Goal: Find specific page/section: Find specific page/section

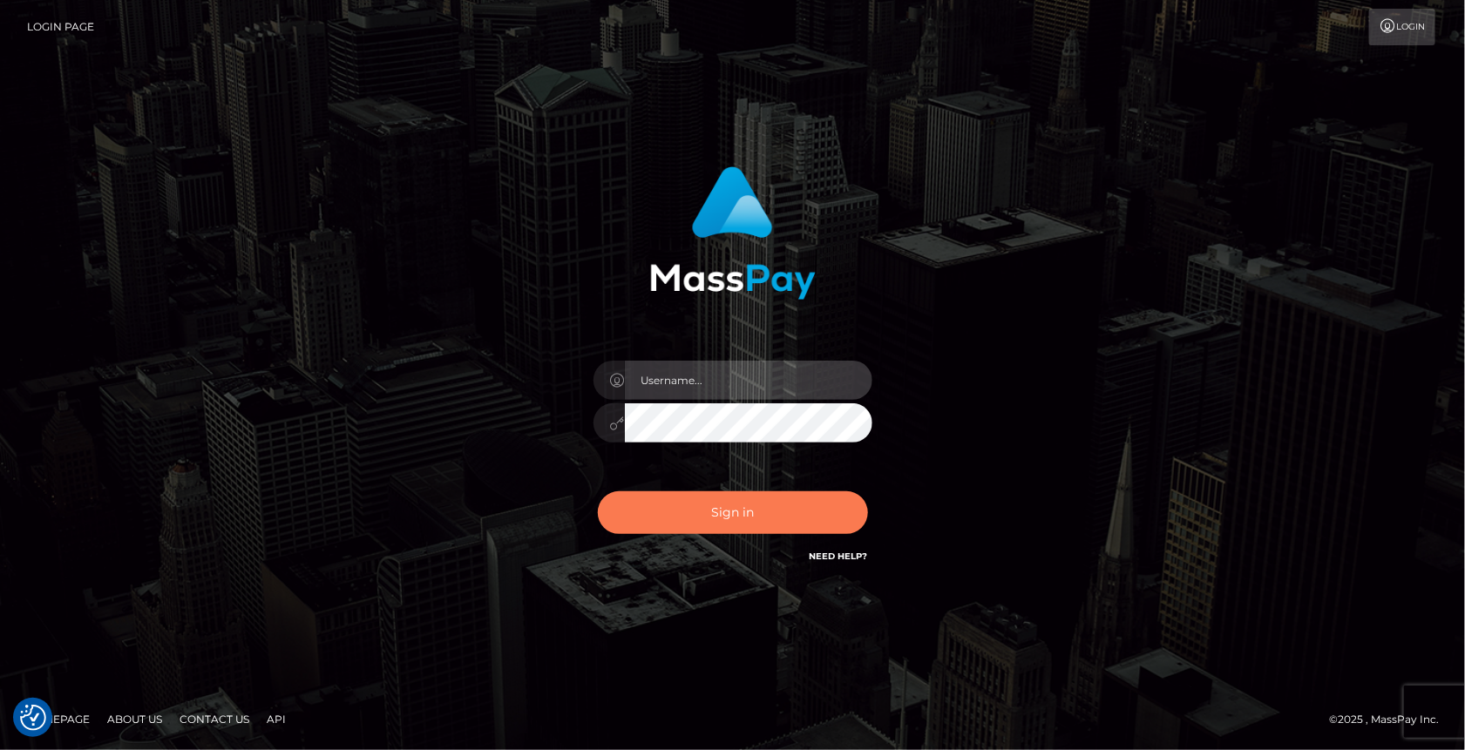
type input "MaryJoy"
click at [808, 515] on button "Sign in" at bounding box center [733, 512] width 270 height 43
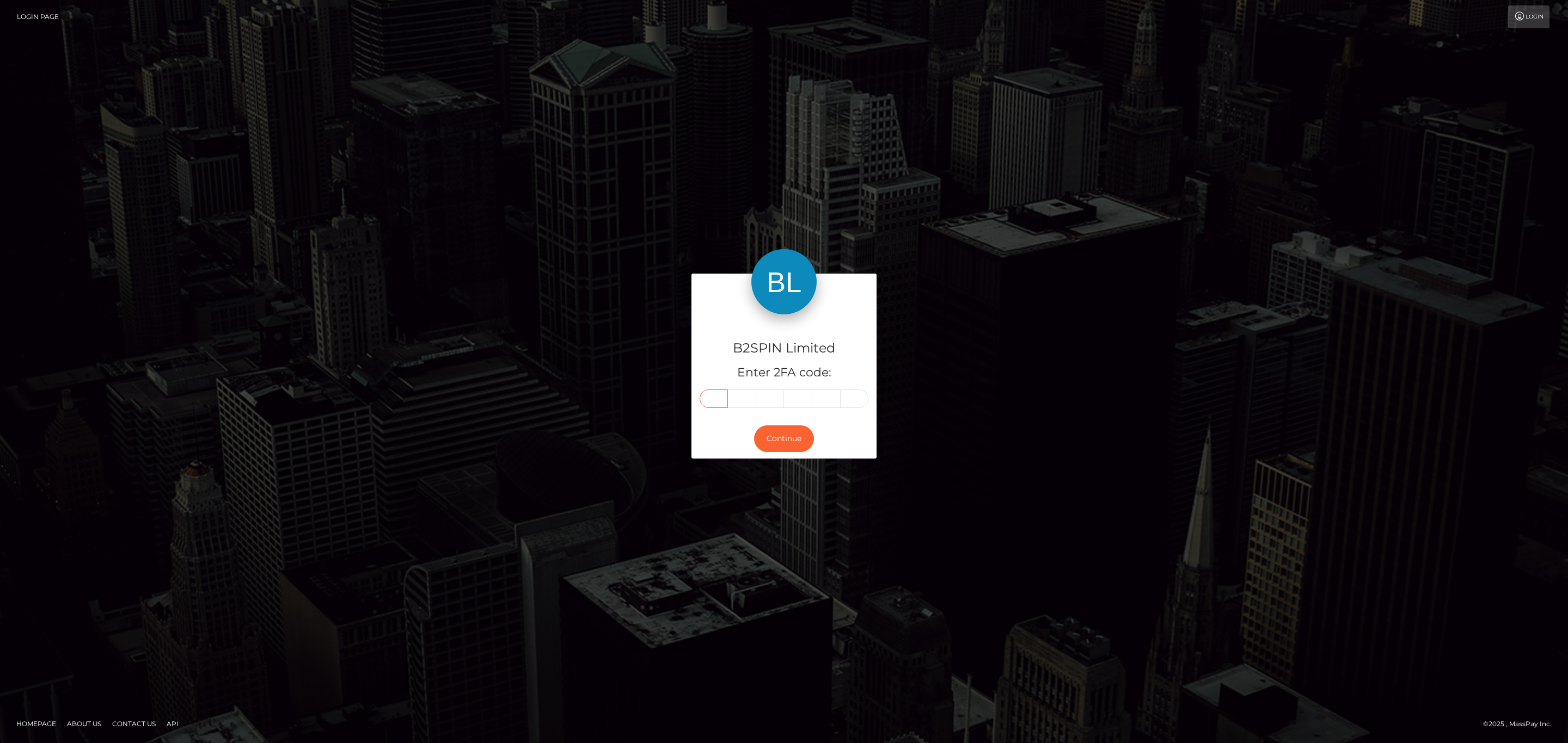
click at [713, 400] on input "text" at bounding box center [713, 399] width 28 height 19
type input "8"
type input "1"
type input "4"
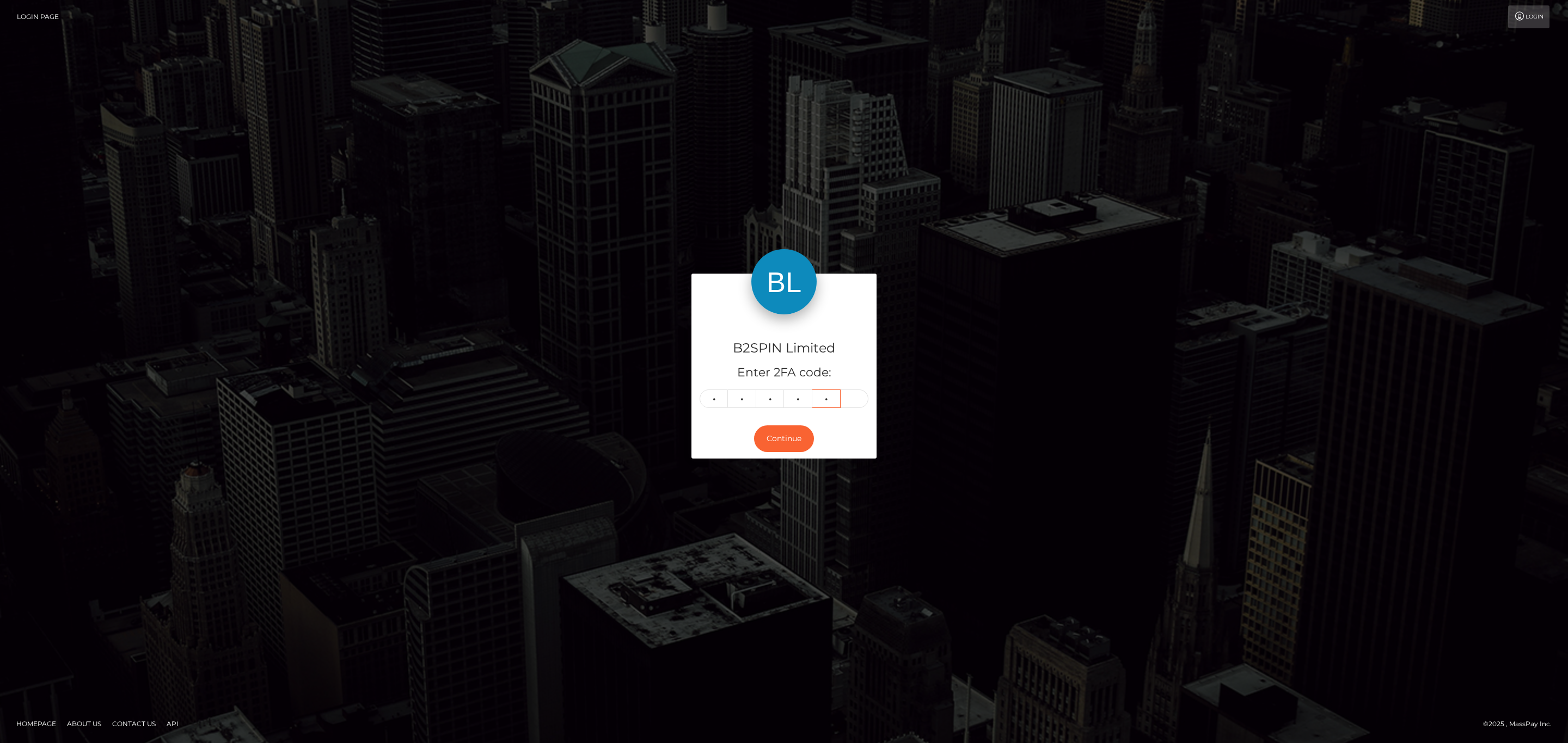
type input "2"
type input "7"
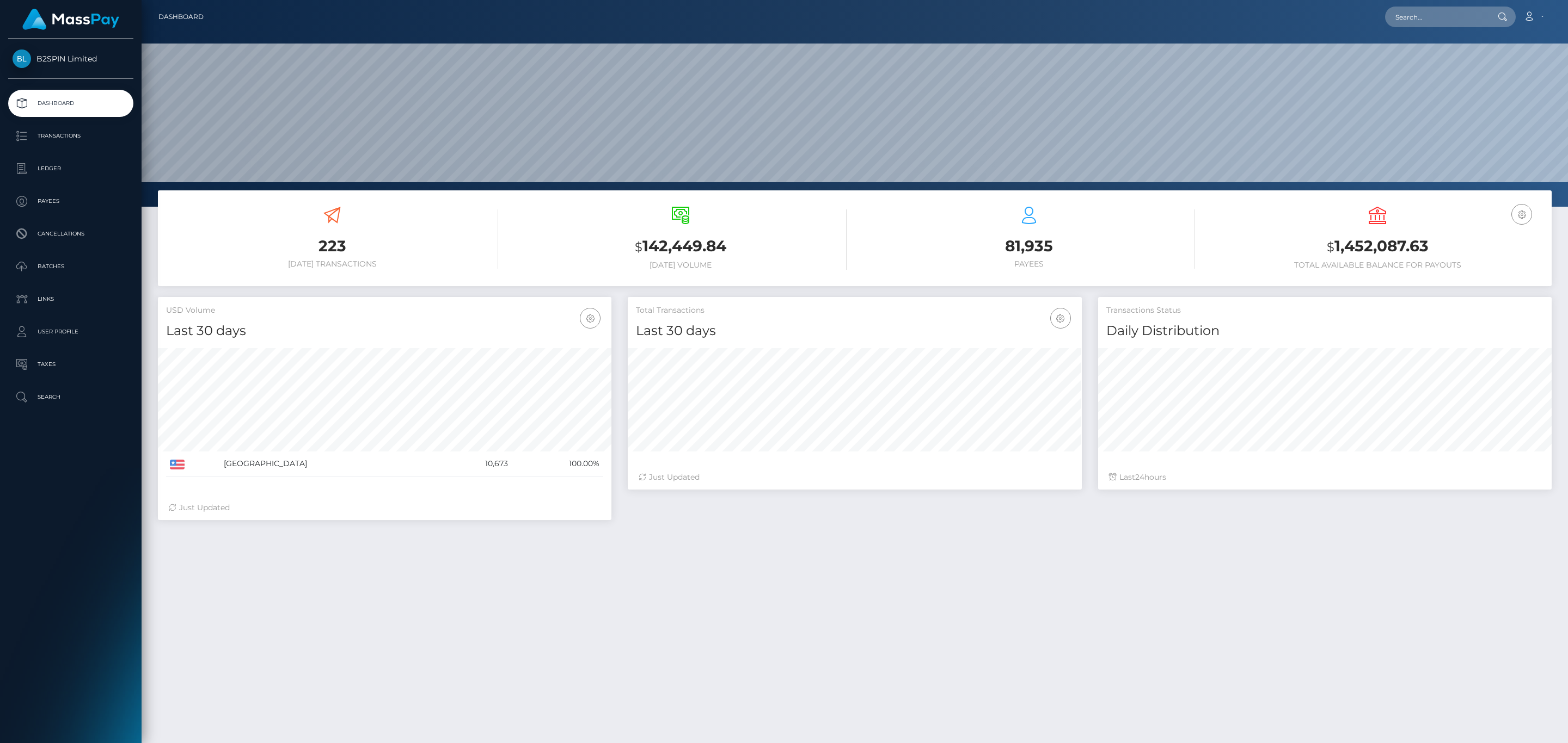
scroll to position [192, 453]
click at [1421, 20] on input "text" at bounding box center [1436, 16] width 102 height 21
paste input "1757278717"
type input "1757278717"
click at [1426, 46] on link "VALERIE HONG NGUYEN" at bounding box center [1456, 56] width 142 height 20
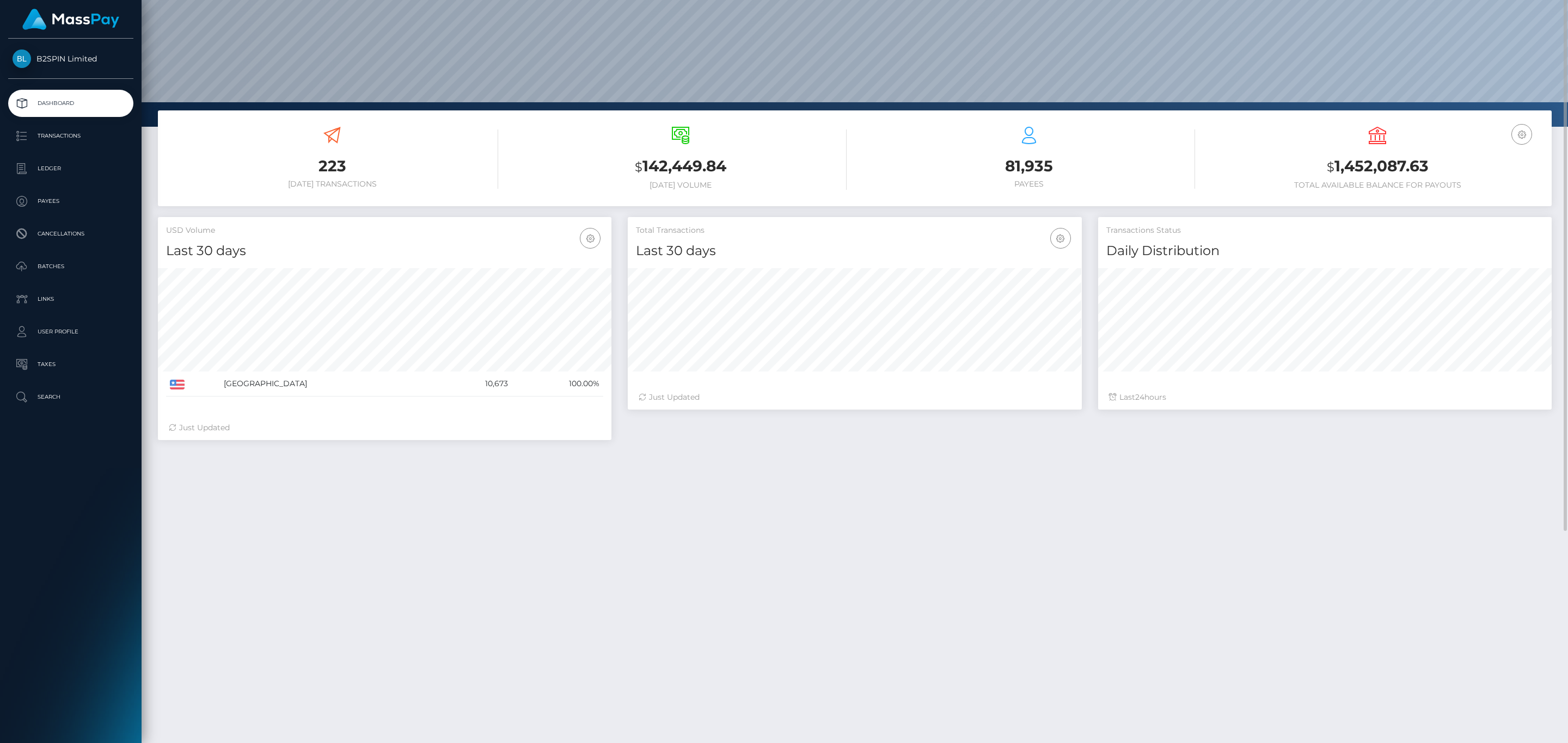
scroll to position [0, 0]
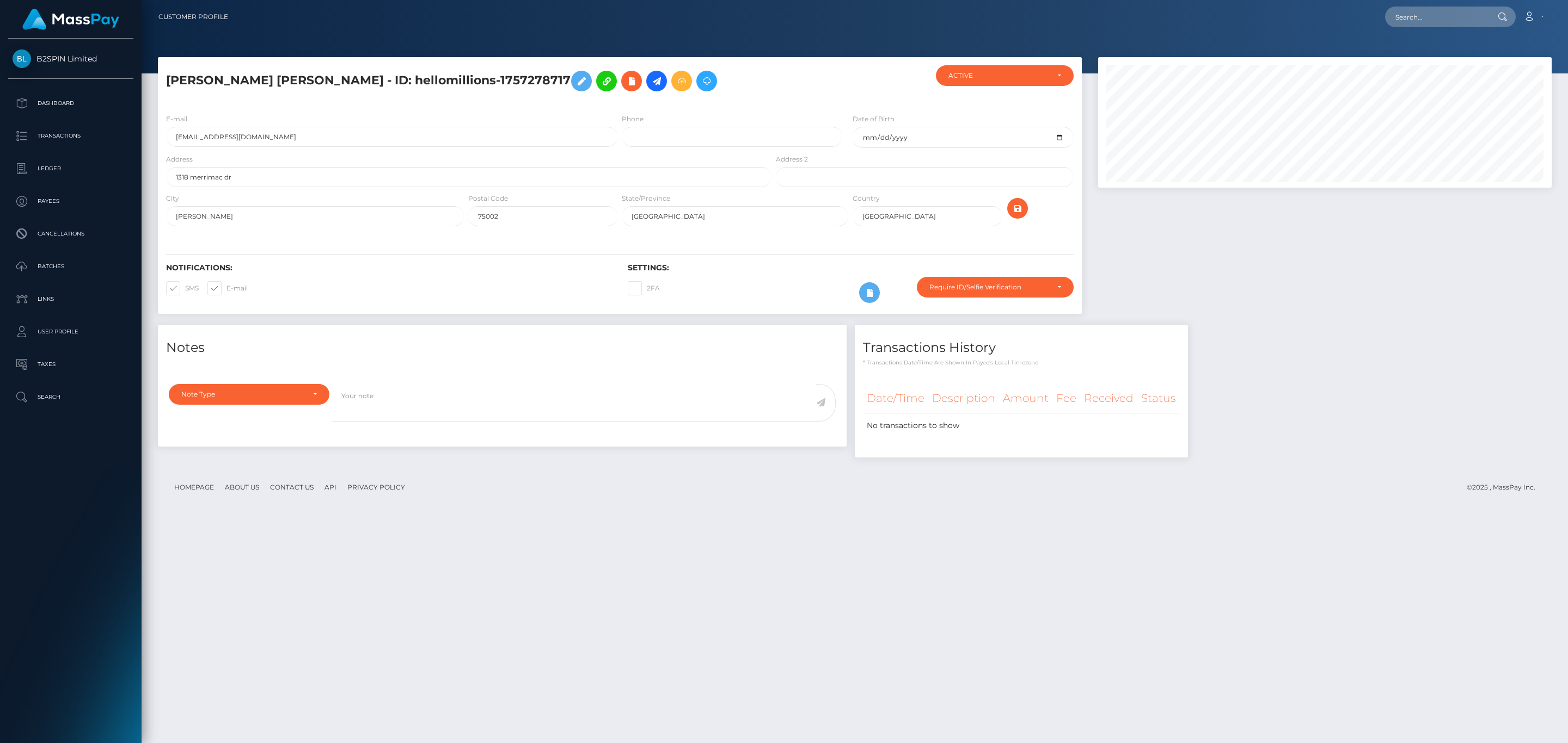
scroll to position [130, 453]
click at [1431, 19] on input "text" at bounding box center [1436, 16] width 102 height 21
paste input "7e36b236-9c58-4c95-bd50-a6446087b764"
click at [1432, 15] on input "7e36b236-9c58-4c95-bd50-a6446087b764" at bounding box center [1436, 16] width 102 height 21
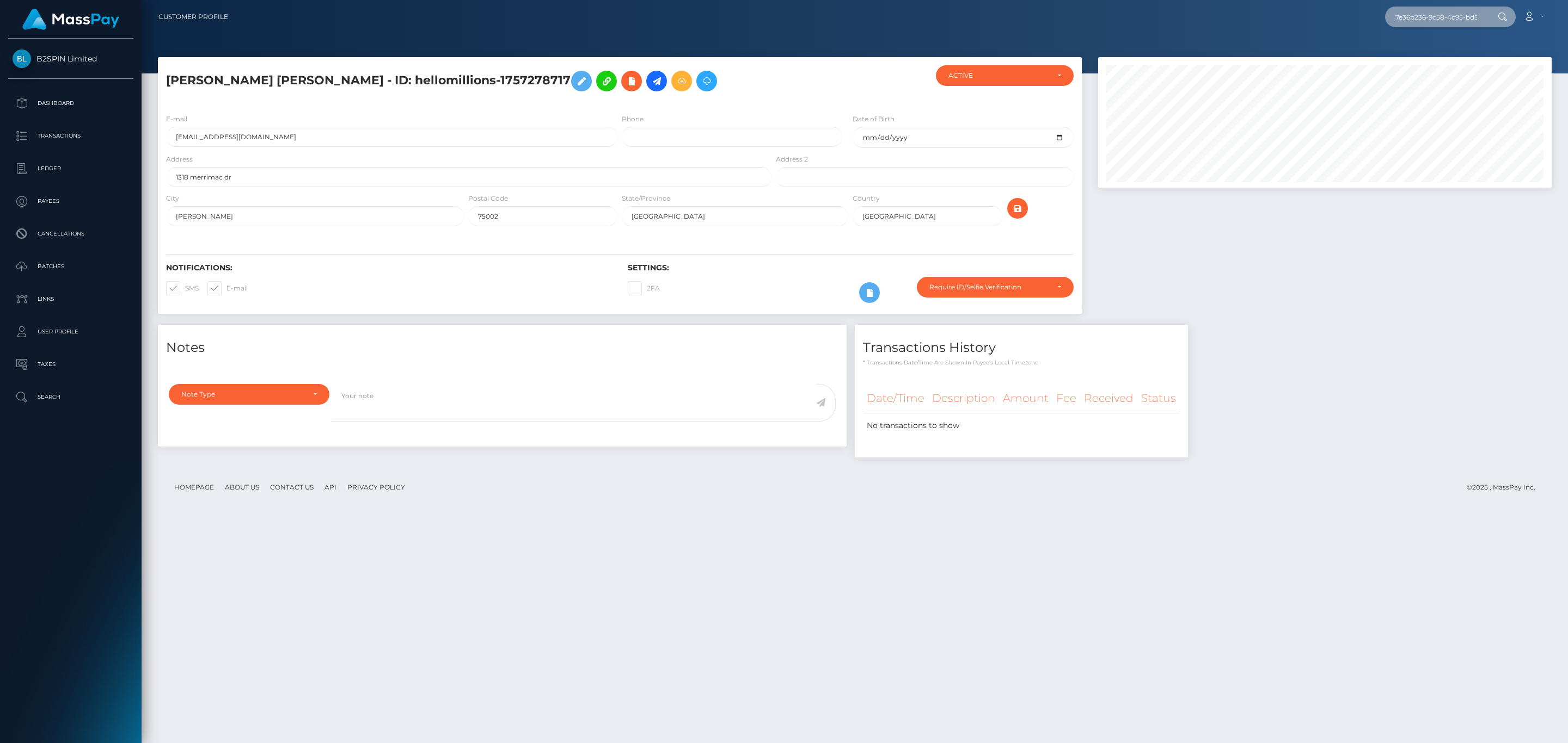
paste input "1728089292"
type input "1728089292"
click at [1437, 52] on link "YANG RUAN PULSE" at bounding box center [1438, 56] width 107 height 20
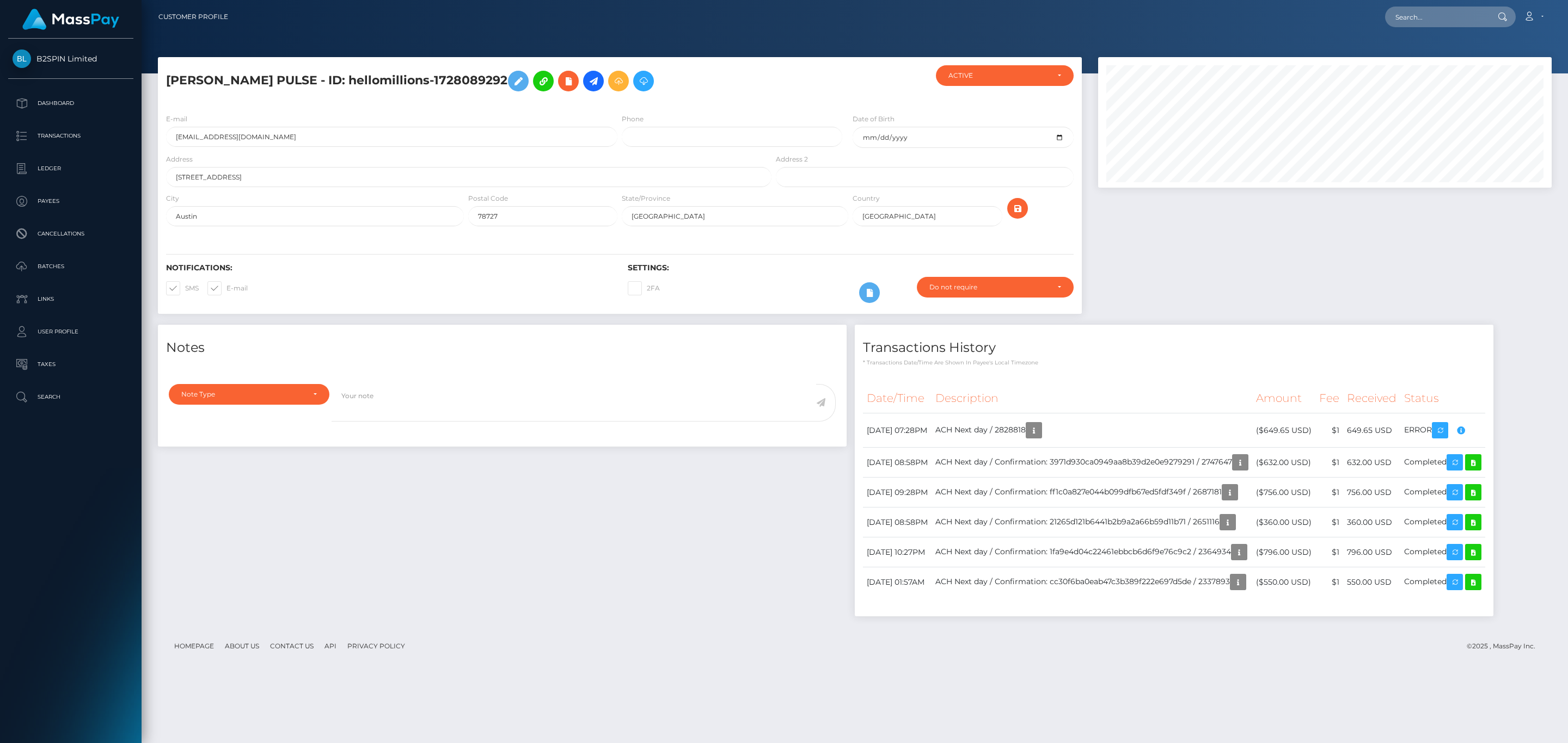
scroll to position [130, 453]
click at [637, 603] on div "Notes Note Type Compliance Clear Compliance General Note Type" at bounding box center [502, 476] width 705 height 303
click at [513, 635] on footer "Homepage About Us Contact Us API Privacy Policy © 2025 , MassPay Inc." at bounding box center [855, 646] width 1394 height 38
click at [1409, 19] on input "text" at bounding box center [1436, 16] width 102 height 21
paste input "dc64d4d3-0155-4b11-b1f4-9448405736ab"
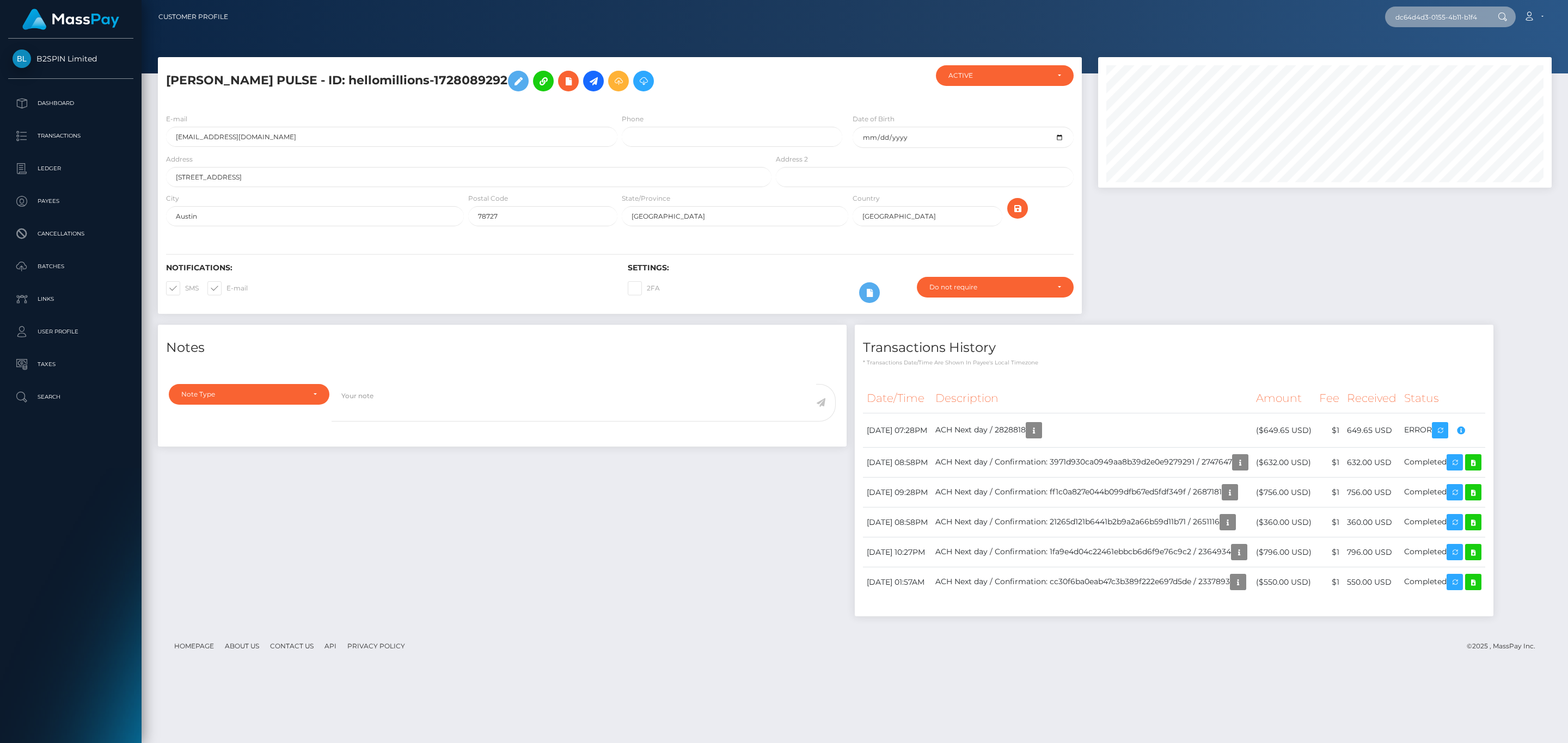
scroll to position [0, 52]
type input "dc64d4d3-0155-4b11-b1f4-9448405736ab"
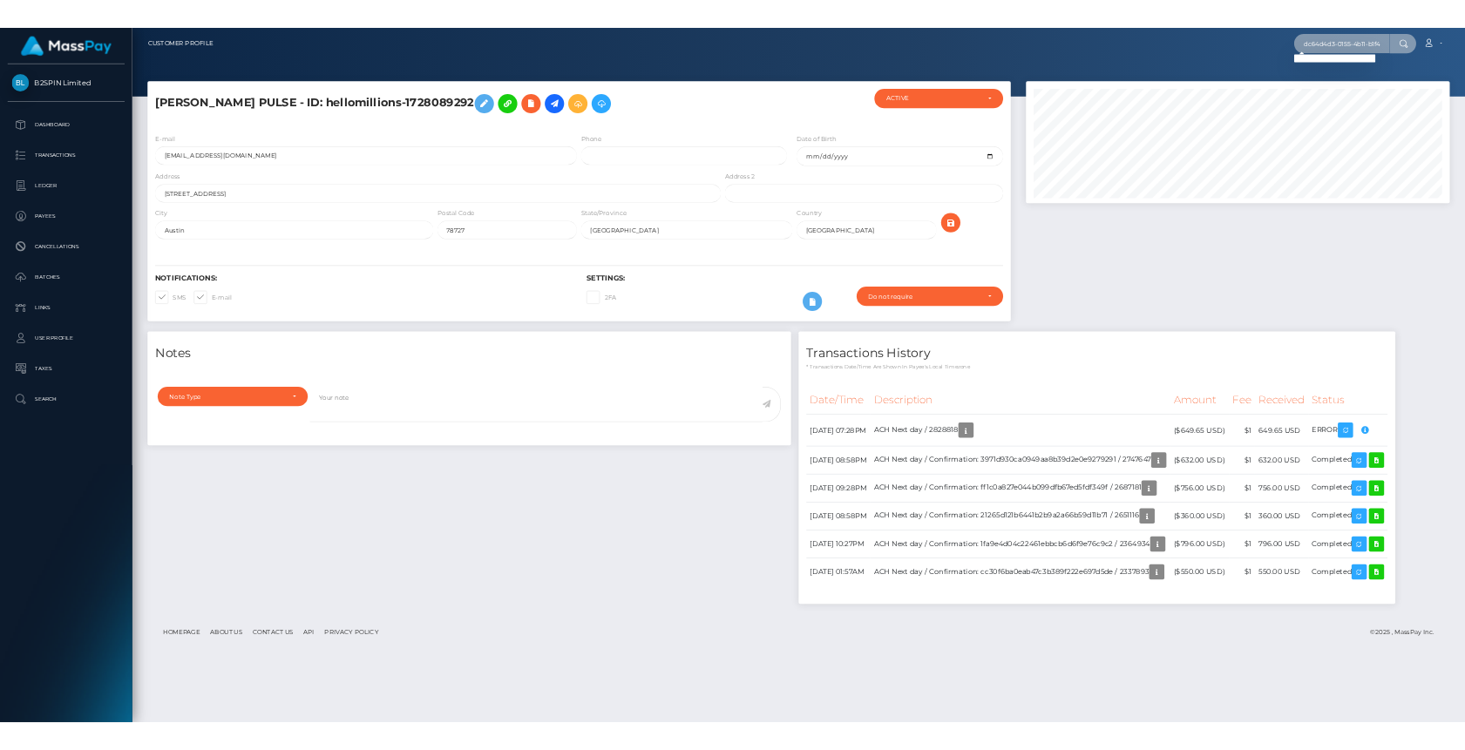
scroll to position [871214, 871046]
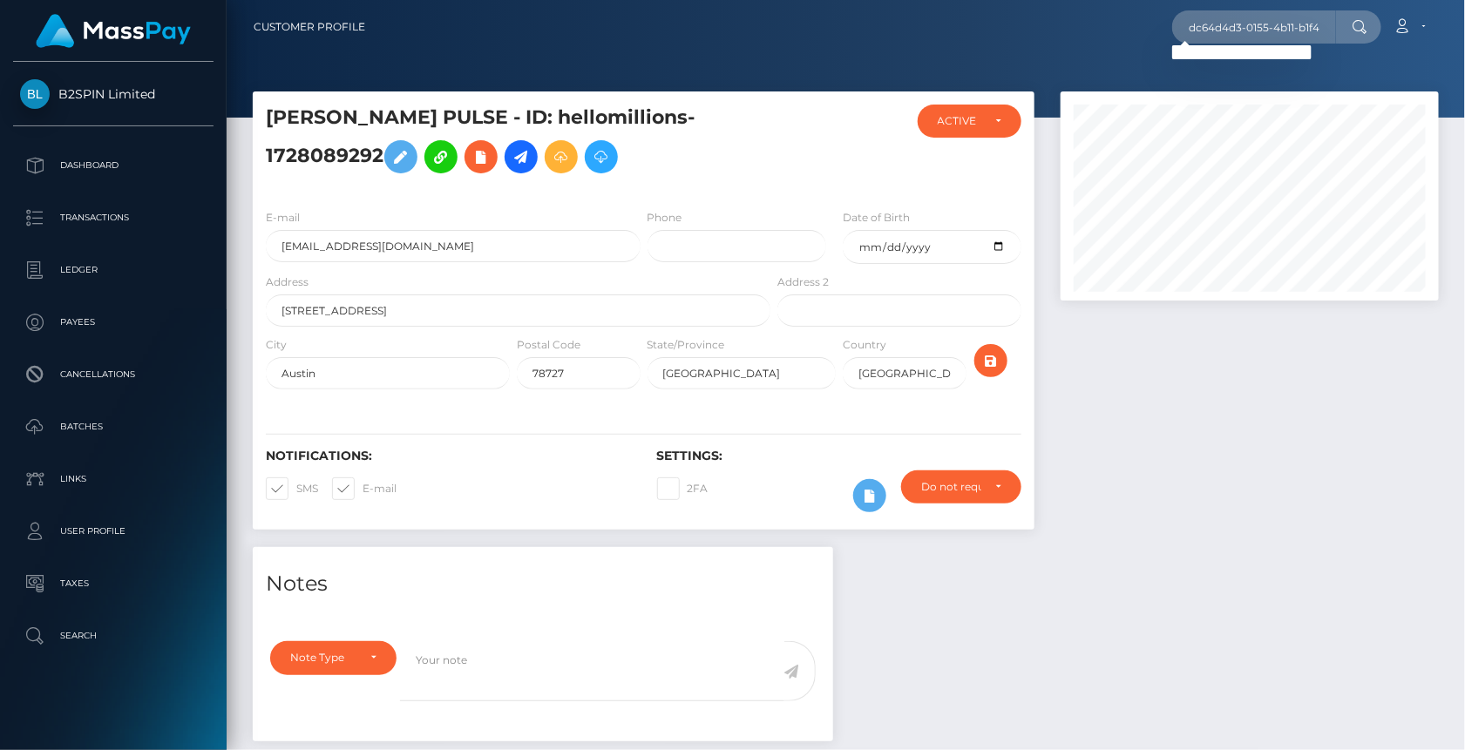
drag, startPoint x: 1268, startPoint y: 604, endPoint x: 1268, endPoint y: 594, distance: 9.6
